Goal: Task Accomplishment & Management: Use online tool/utility

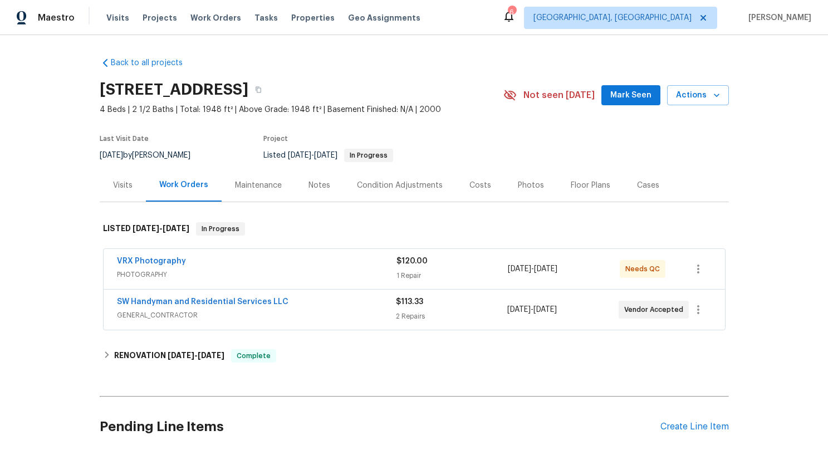
scroll to position [56, 0]
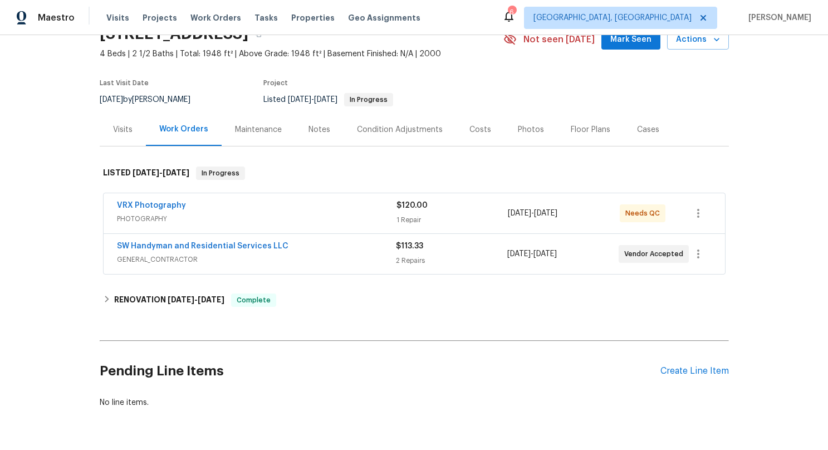
click at [119, 131] on div "Visits" at bounding box center [122, 129] width 19 height 11
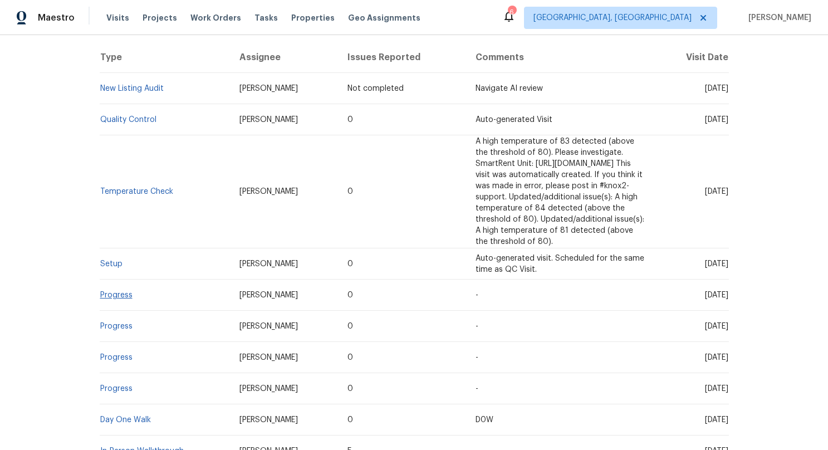
scroll to position [223, 0]
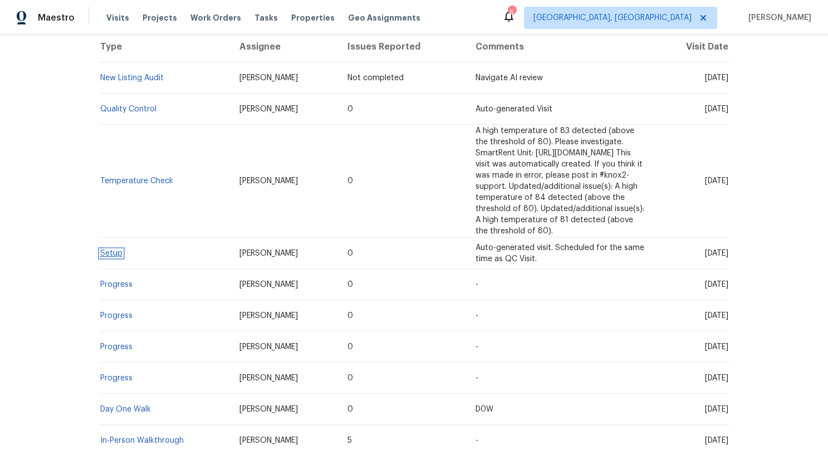
click at [112, 249] on link "Setup" at bounding box center [111, 253] width 22 height 8
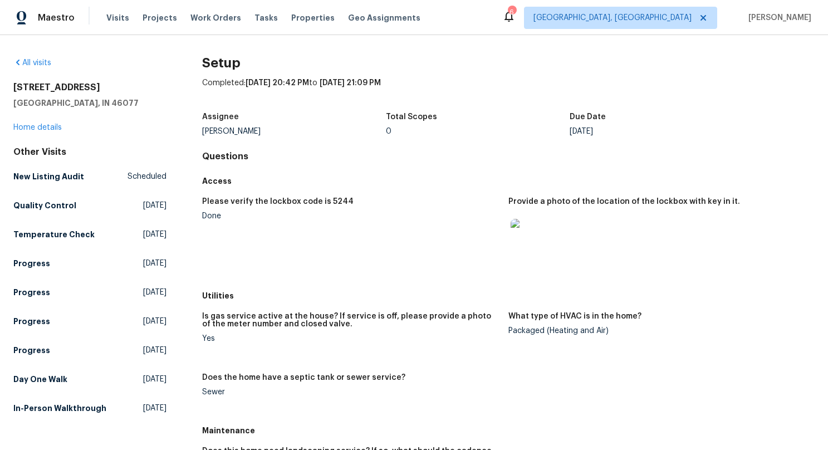
click at [523, 233] on img at bounding box center [529, 237] width 36 height 36
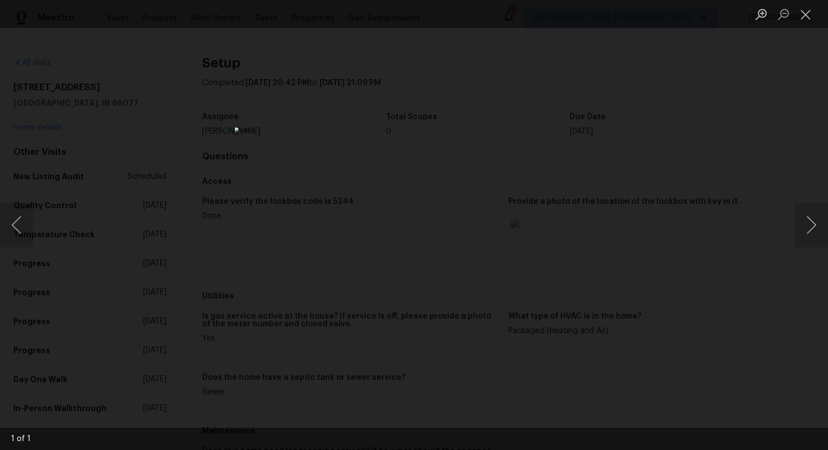
click at [654, 323] on div "Lightbox" at bounding box center [414, 225] width 828 height 450
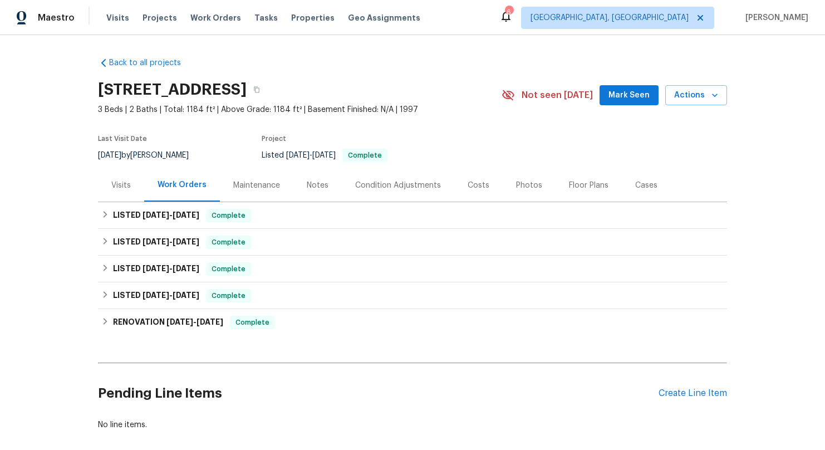
click at [123, 188] on div "Visits" at bounding box center [120, 185] width 19 height 11
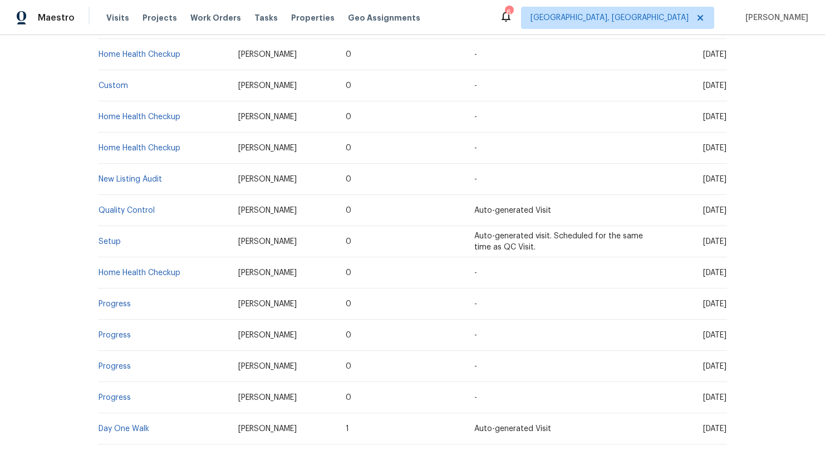
scroll to position [668, 0]
click at [113, 238] on link "Setup" at bounding box center [110, 241] width 22 height 8
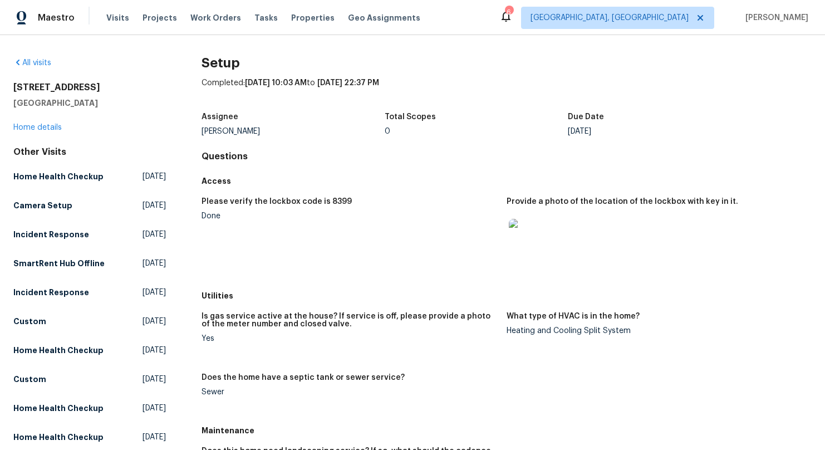
click at [530, 229] on img at bounding box center [527, 237] width 36 height 36
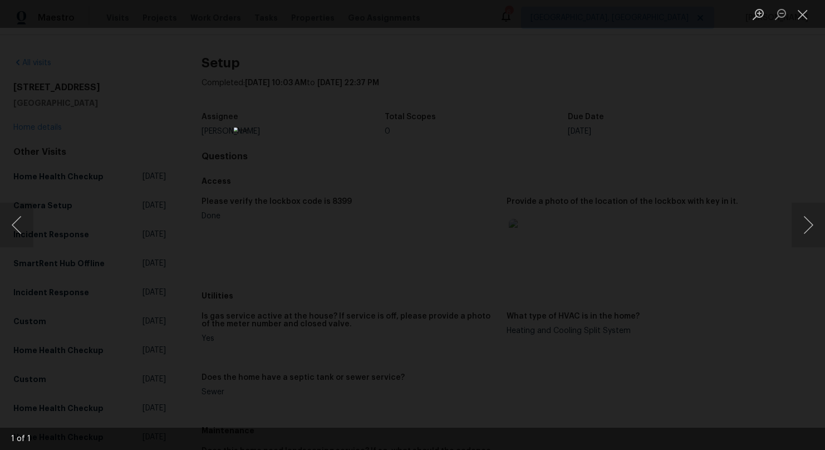
drag, startPoint x: 726, startPoint y: 155, endPoint x: 507, endPoint y: 121, distance: 222.0
click at [724, 153] on div "Lightbox" at bounding box center [412, 225] width 825 height 450
